Goal: Information Seeking & Learning: Learn about a topic

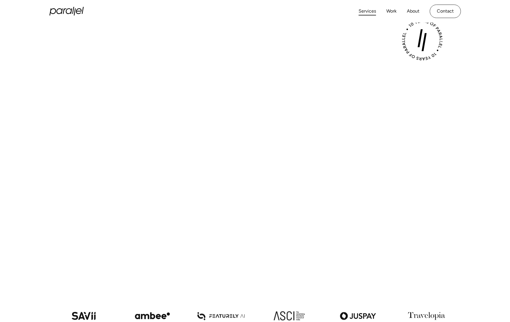
click at [374, 12] on link "Services" at bounding box center [367, 11] width 17 height 8
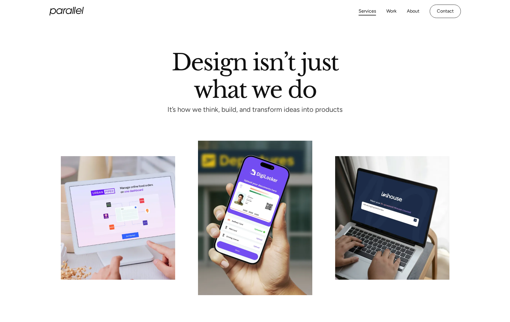
click at [74, 10] on icon "home" at bounding box center [66, 11] width 34 height 9
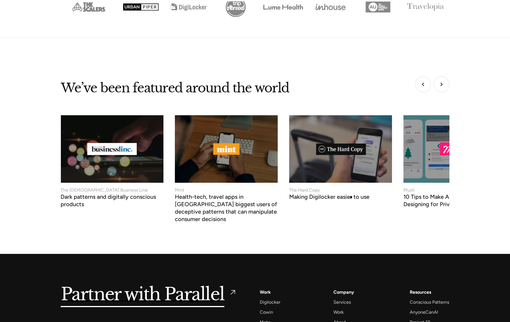
scroll to position [2373, 0]
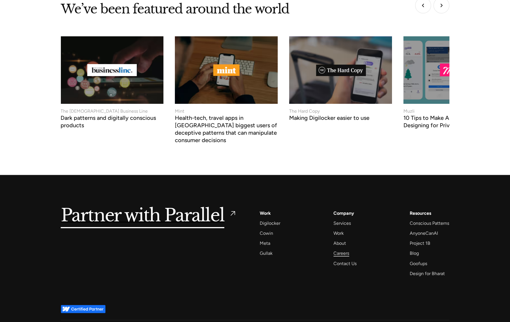
click at [342, 249] on div "Careers" at bounding box center [342, 253] width 16 height 8
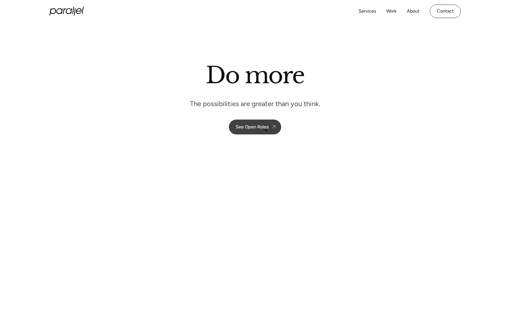
click at [264, 129] on div "See Open Roles" at bounding box center [252, 126] width 33 height 5
click at [251, 131] on link "See Open Roles" at bounding box center [255, 126] width 52 height 15
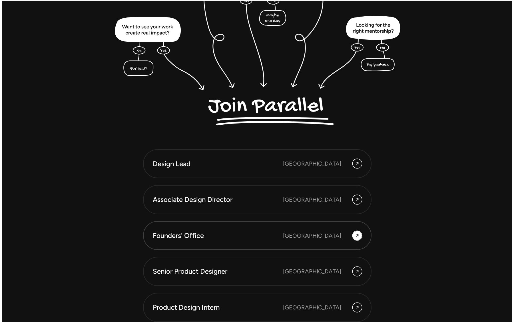
scroll to position [1586, 0]
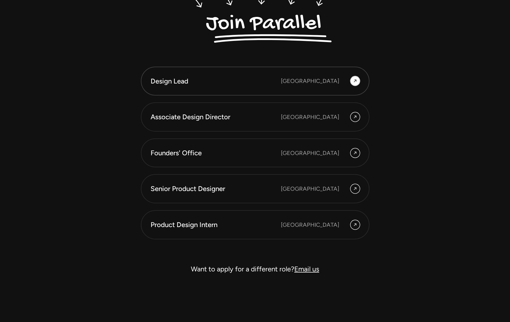
click at [249, 74] on link "Design Lead Bangalore" at bounding box center [255, 81] width 229 height 29
